Goal: Obtain resource: Obtain resource

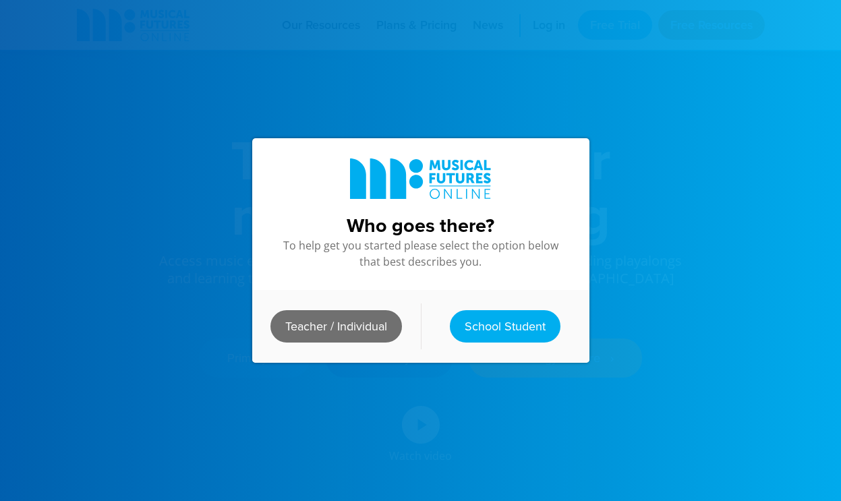
click at [344, 336] on link "Teacher / Individual" at bounding box center [335, 326] width 131 height 32
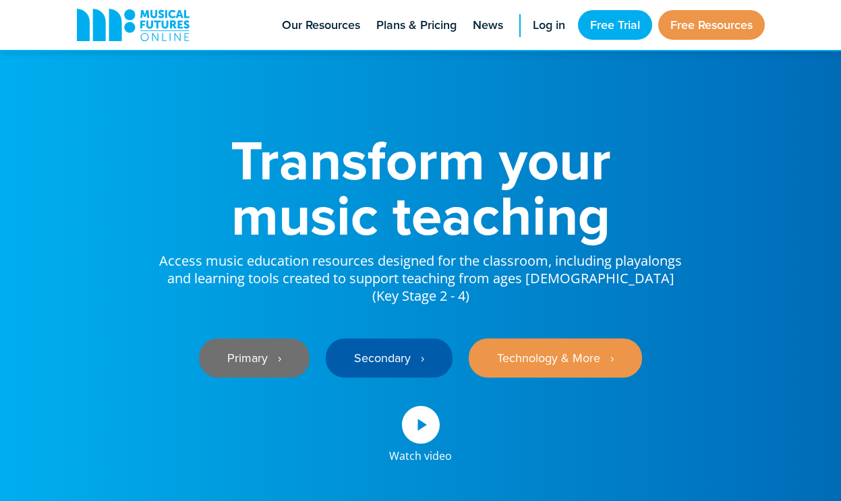
click at [277, 349] on link "Primary ‎‏‏‎ ‎ ›" at bounding box center [254, 357] width 111 height 39
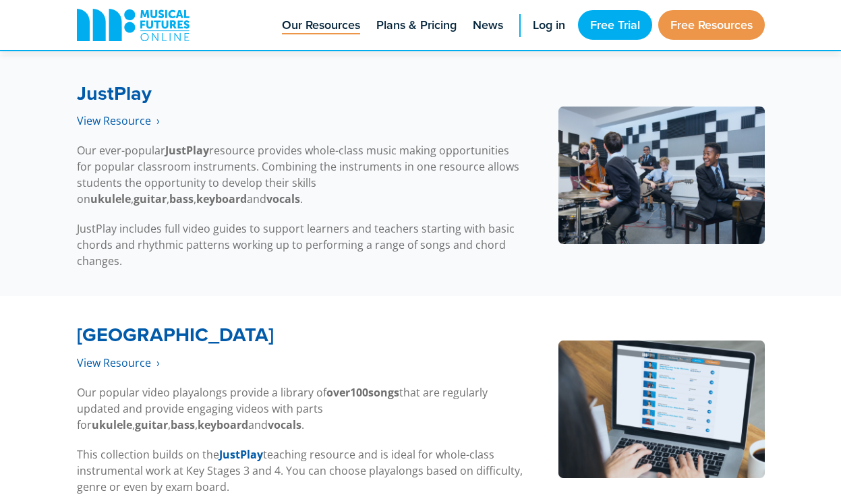
scroll to position [2653, 0]
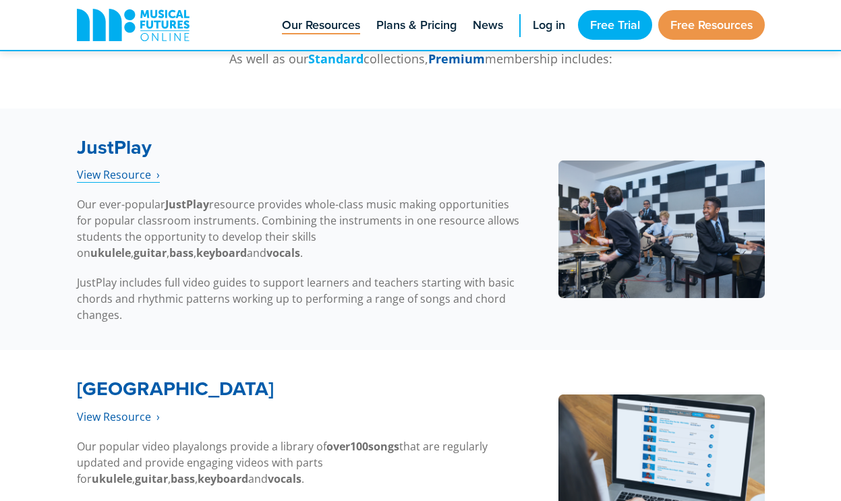
click at [109, 175] on link "View Resource‎‏‏‎ ‎ ›" at bounding box center [118, 175] width 83 height 16
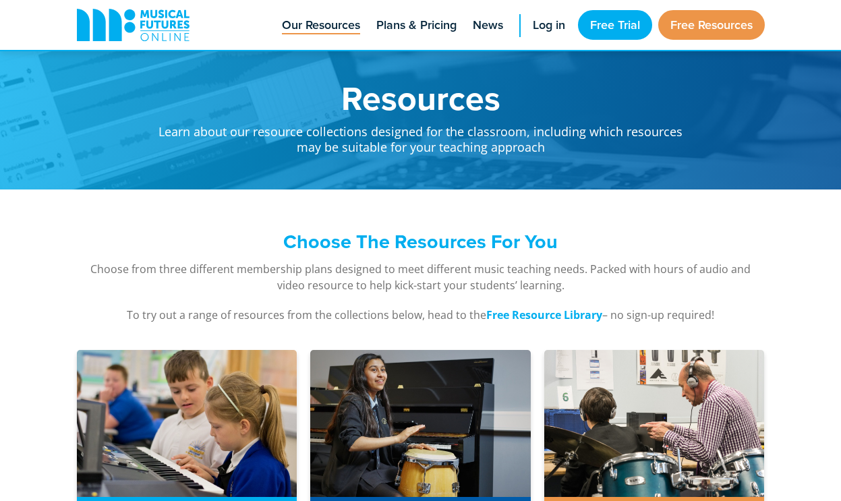
scroll to position [2653, 0]
